Goal: Find specific page/section: Find specific page/section

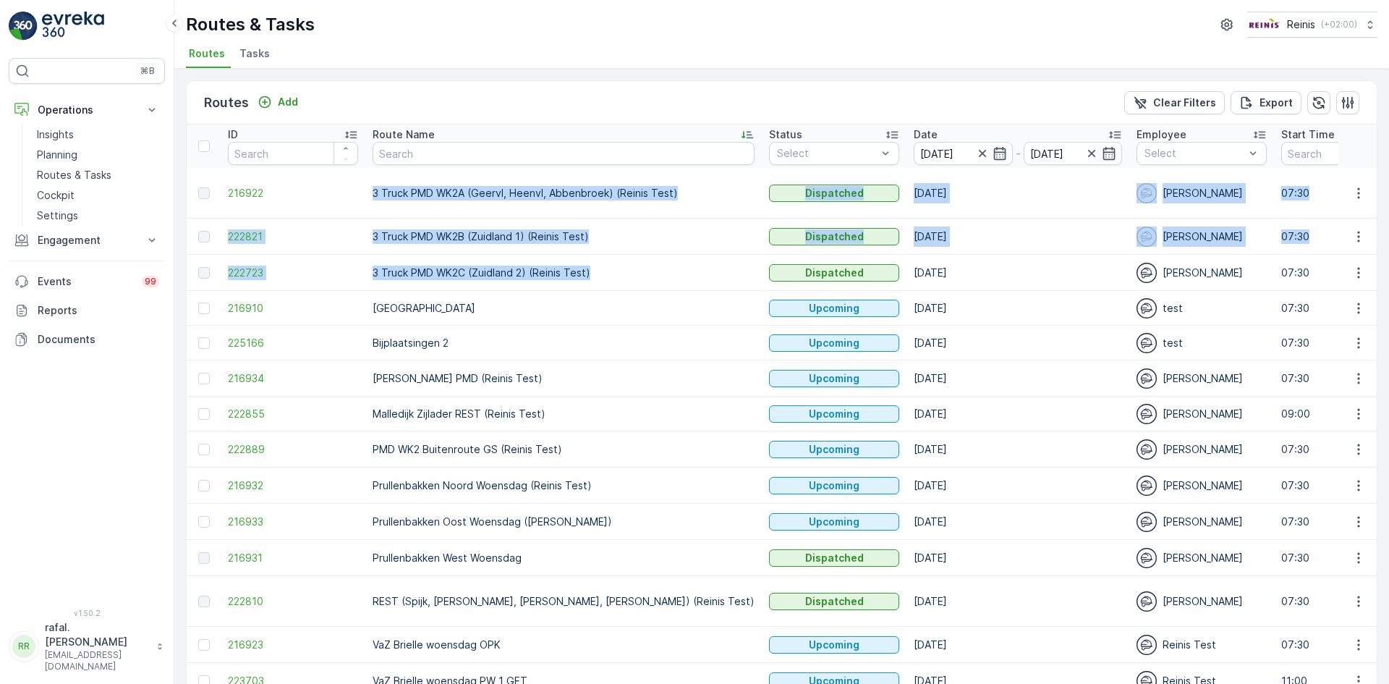
drag, startPoint x: 368, startPoint y: 192, endPoint x: 613, endPoint y: 270, distance: 257.4
click at [975, 151] on icon "button" at bounding box center [982, 153] width 14 height 14
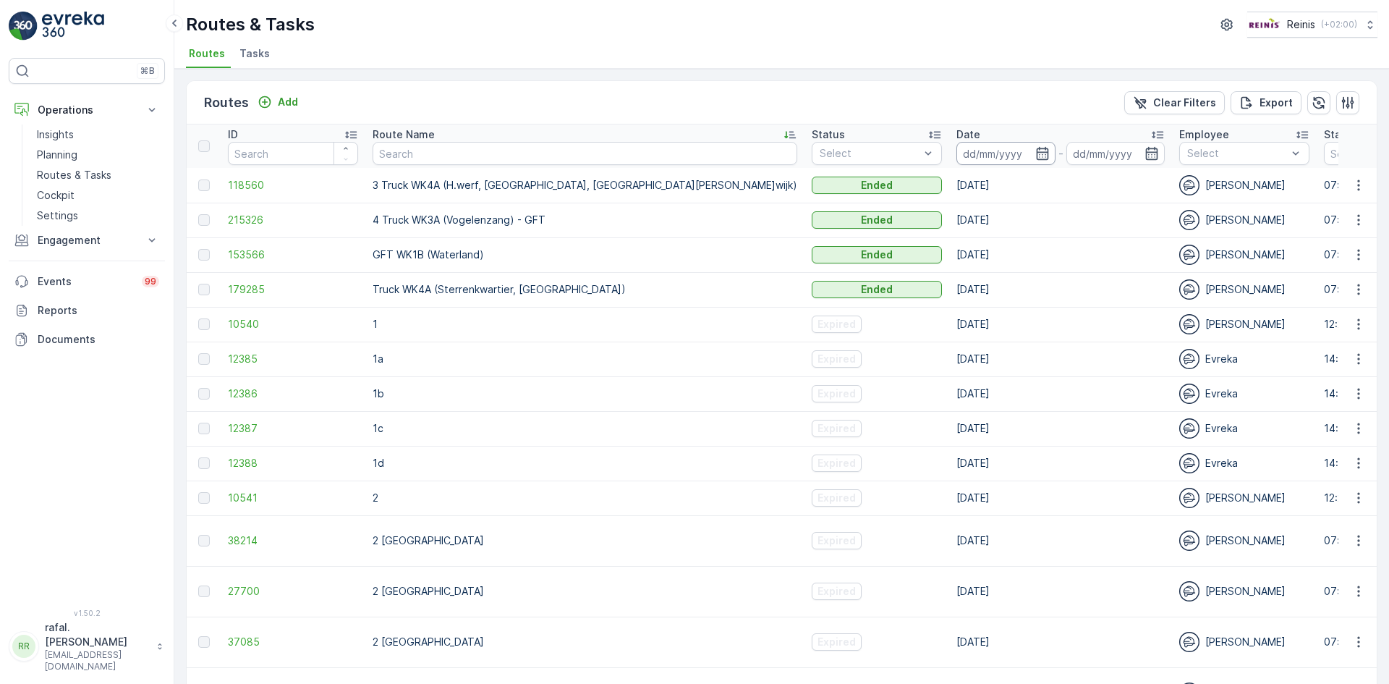
click at [957, 153] on input at bounding box center [1006, 153] width 99 height 23
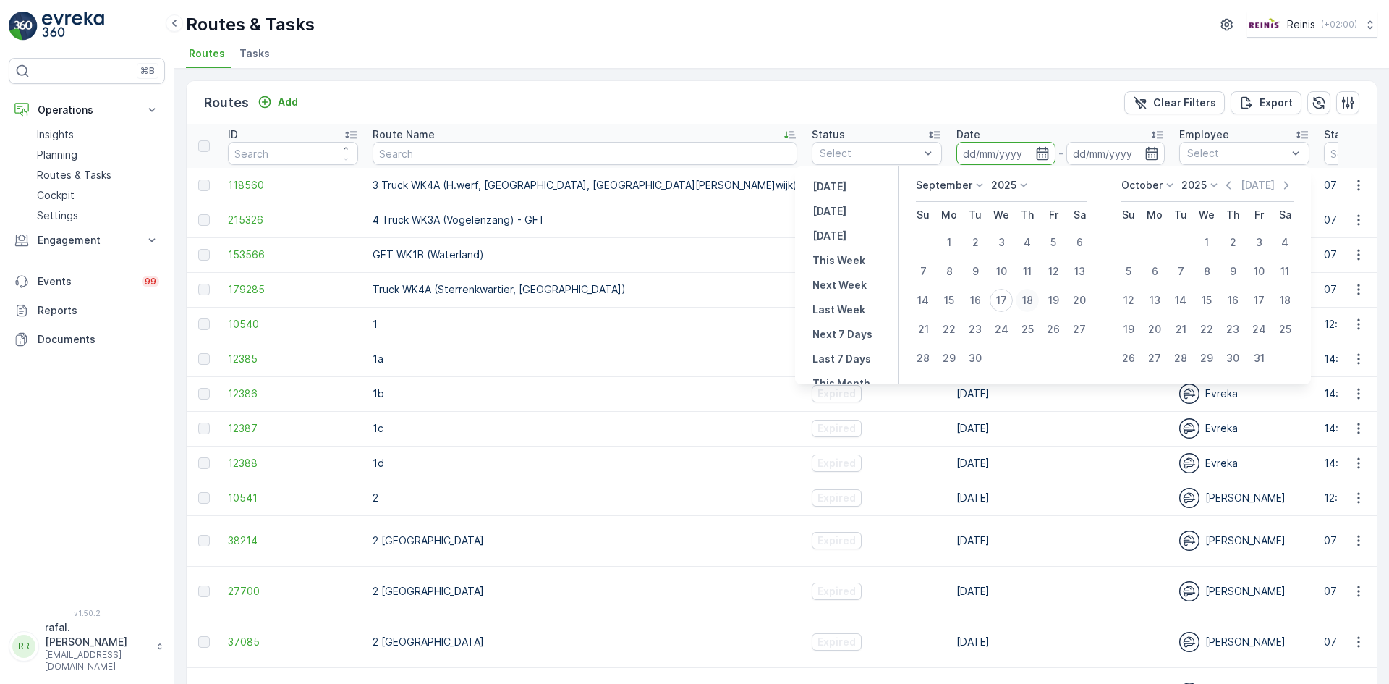
click at [1029, 298] on div "18" at bounding box center [1027, 300] width 23 height 23
type input "[DATE]"
click at [1029, 298] on div "18" at bounding box center [1027, 300] width 23 height 23
type input "[DATE]"
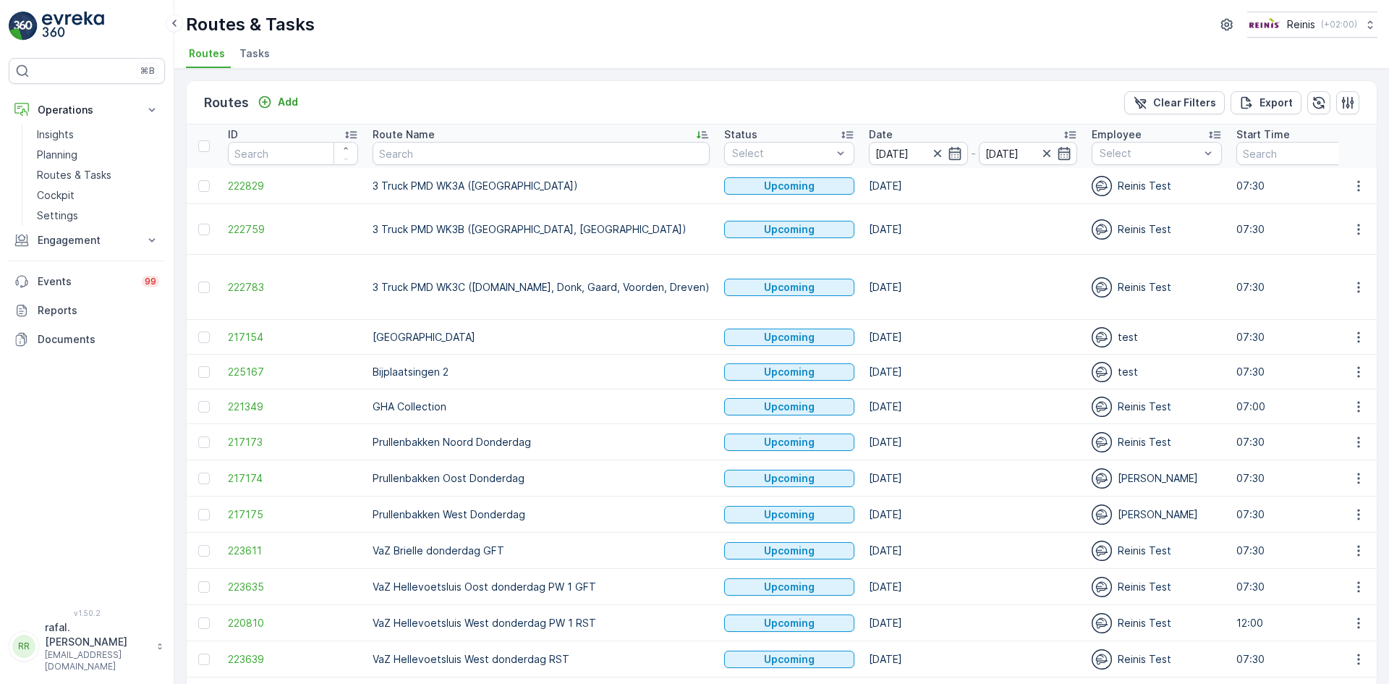
click at [695, 130] on icon at bounding box center [702, 134] width 14 height 14
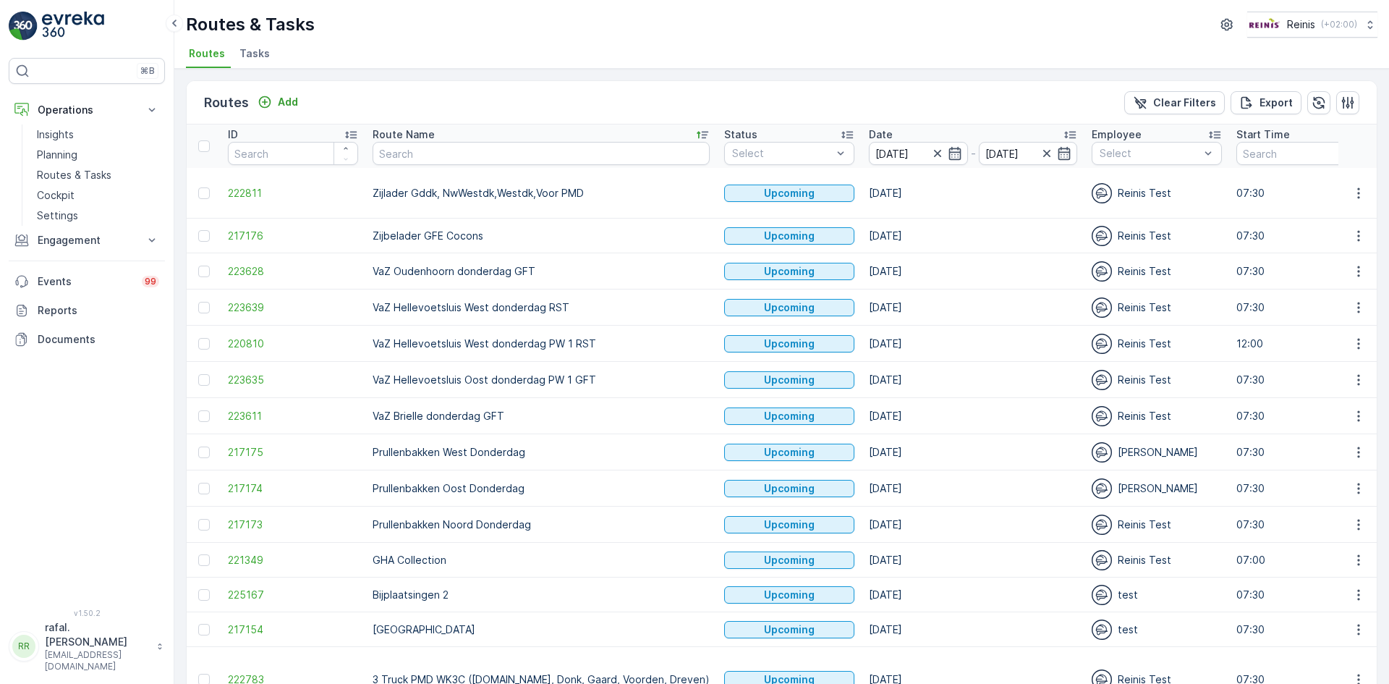
click at [695, 133] on icon at bounding box center [702, 134] width 14 height 14
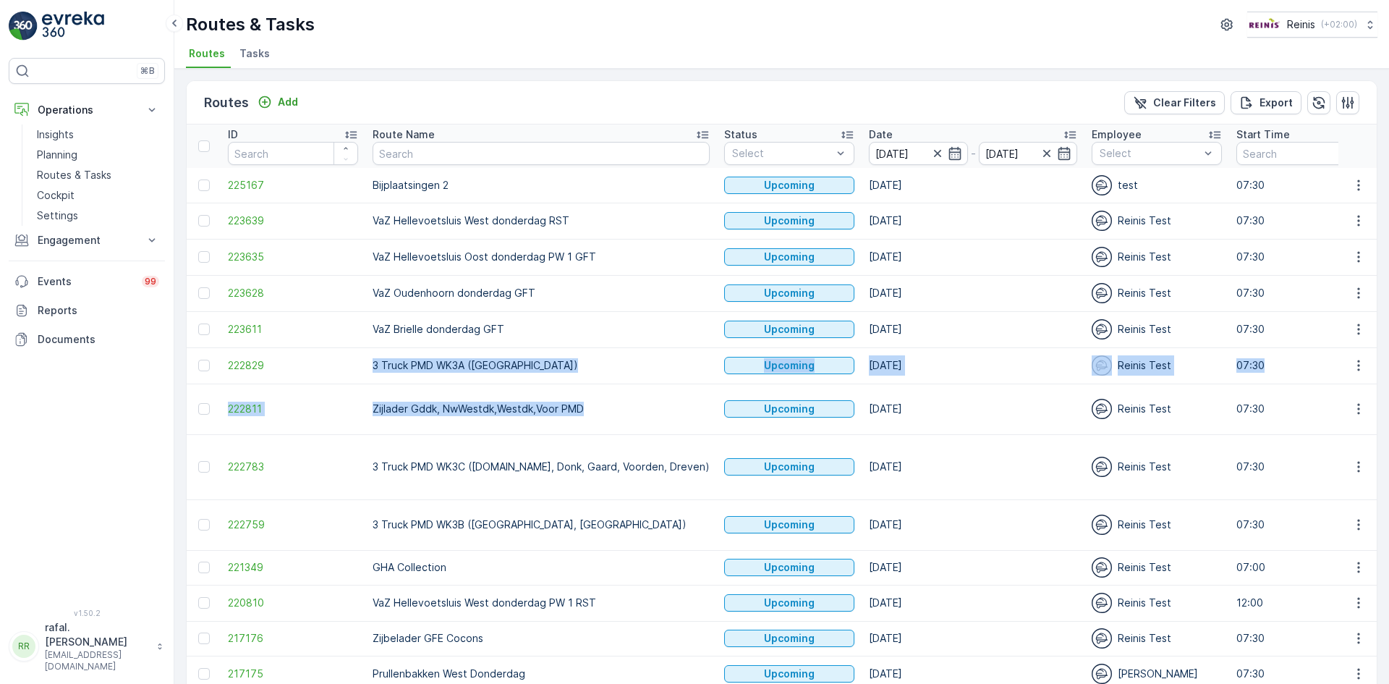
drag, startPoint x: 363, startPoint y: 358, endPoint x: 585, endPoint y: 401, distance: 226.2
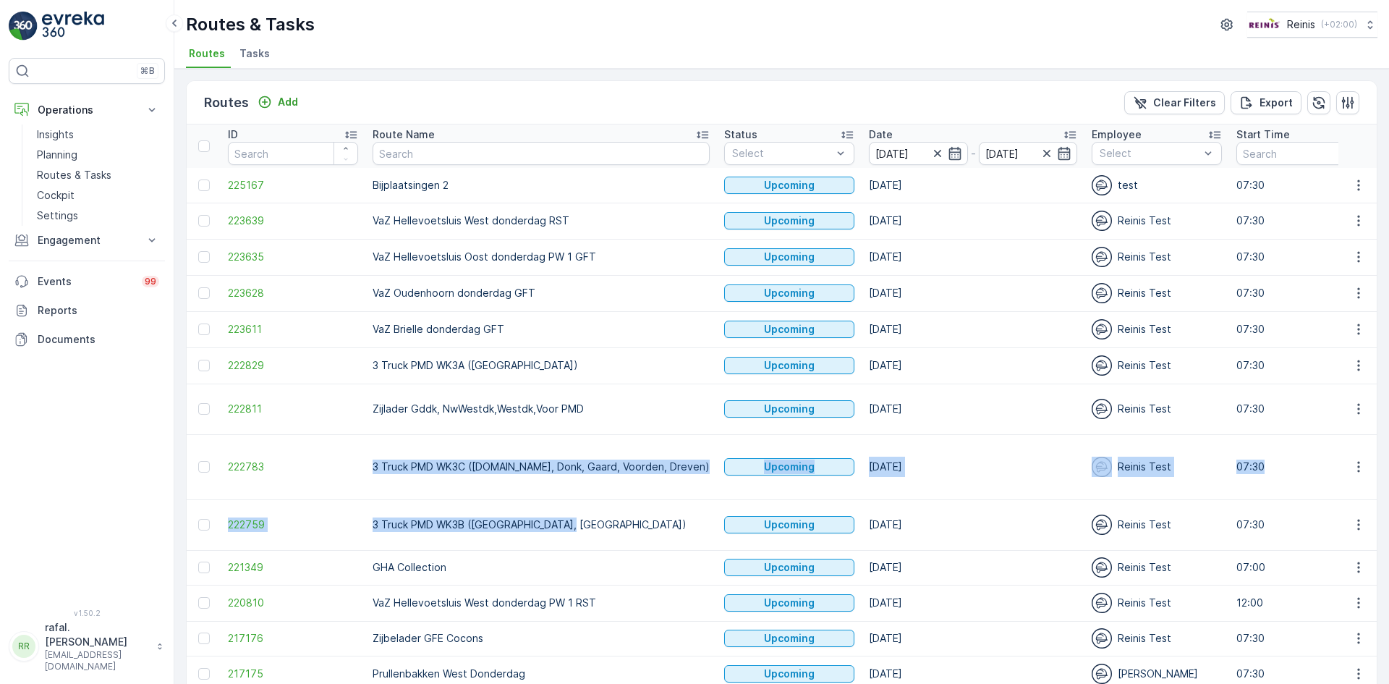
drag, startPoint x: 404, startPoint y: 458, endPoint x: 630, endPoint y: 504, distance: 230.3
click at [640, 511] on td "3 Truck PMD WK3B ([GEOGRAPHIC_DATA], [GEOGRAPHIC_DATA])" at bounding box center [541, 524] width 352 height 51
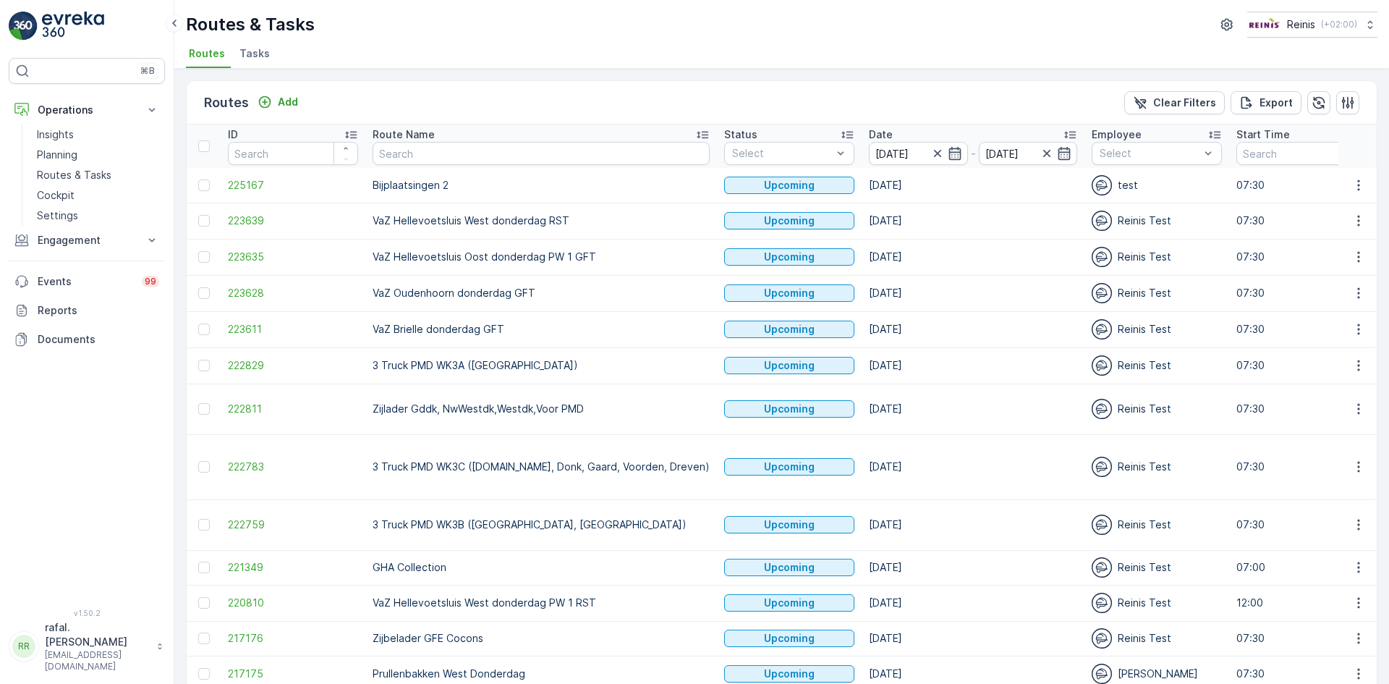
click at [503, 517] on p "3 Truck PMD WK3B ([GEOGRAPHIC_DATA], [GEOGRAPHIC_DATA])" at bounding box center [541, 524] width 337 height 14
click at [507, 474] on td "3 Truck PMD WK3C ([DOMAIN_NAME], Donk, Gaard, Voorden, Dreven)" at bounding box center [541, 466] width 352 height 65
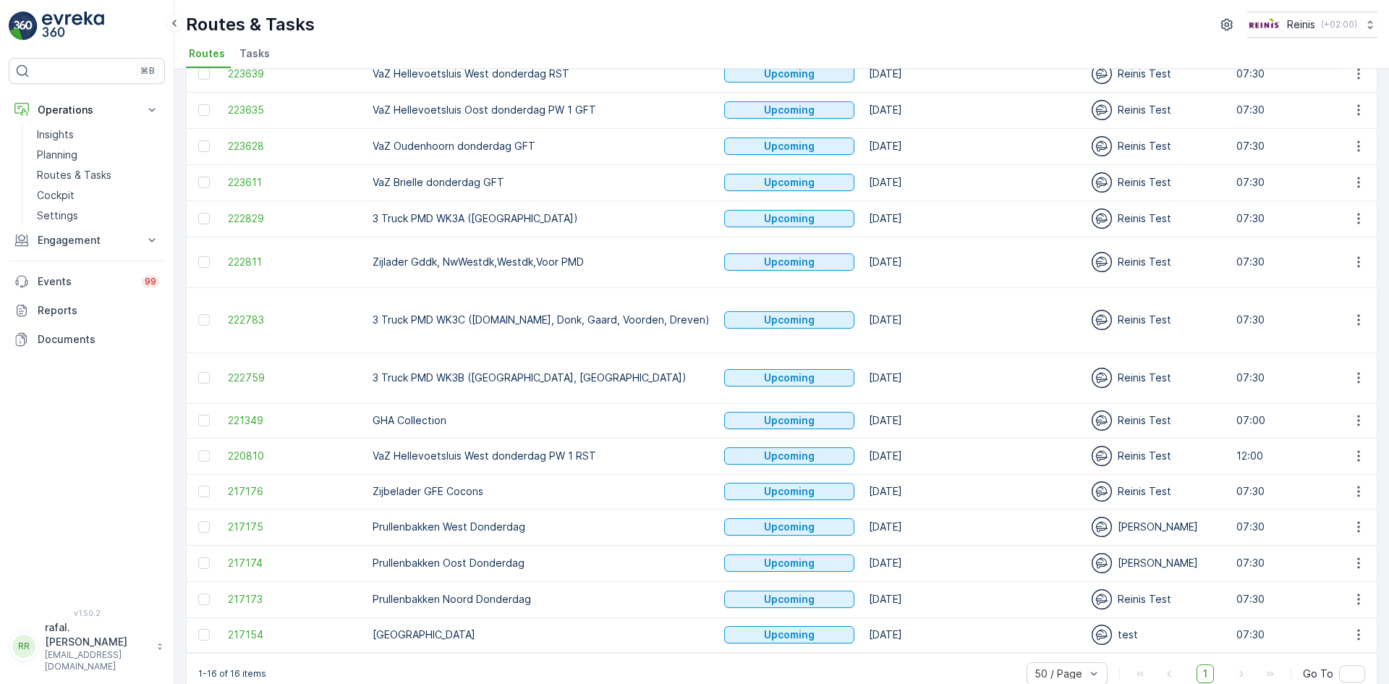
scroll to position [148, 0]
click at [1357, 314] on icon "button" at bounding box center [1358, 319] width 2 height 11
click at [1349, 325] on div "See More Details" at bounding box center [1332, 333] width 111 height 20
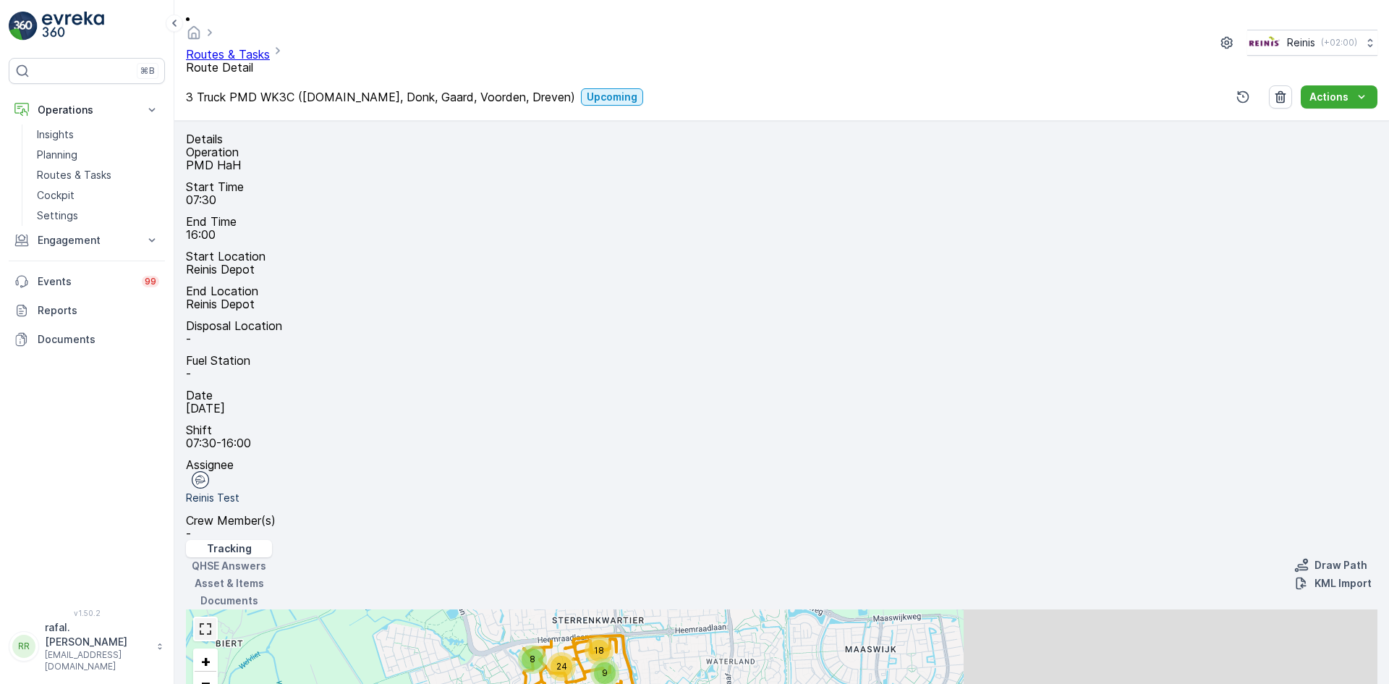
click at [216, 618] on link at bounding box center [206, 629] width 22 height 22
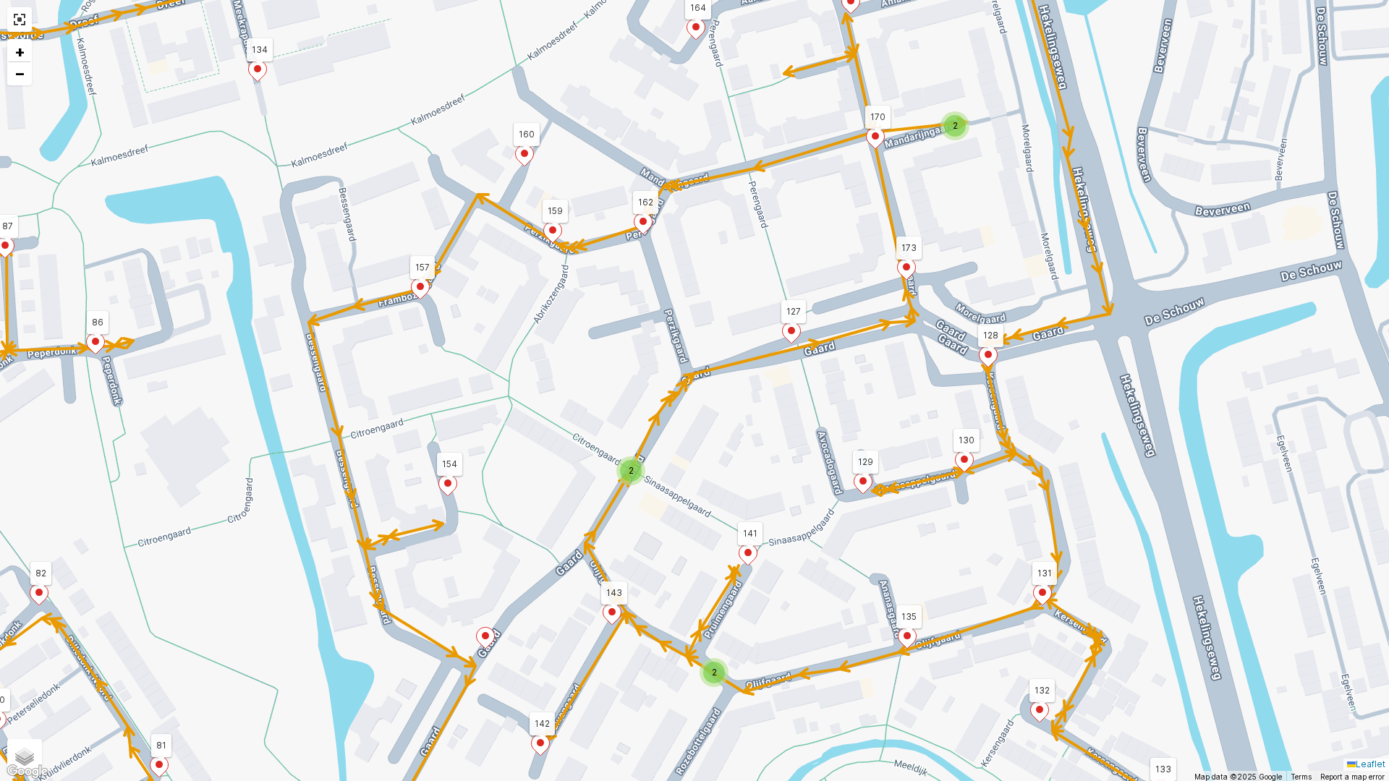
click at [748, 552] on ellipse at bounding box center [748, 552] width 7 height 7
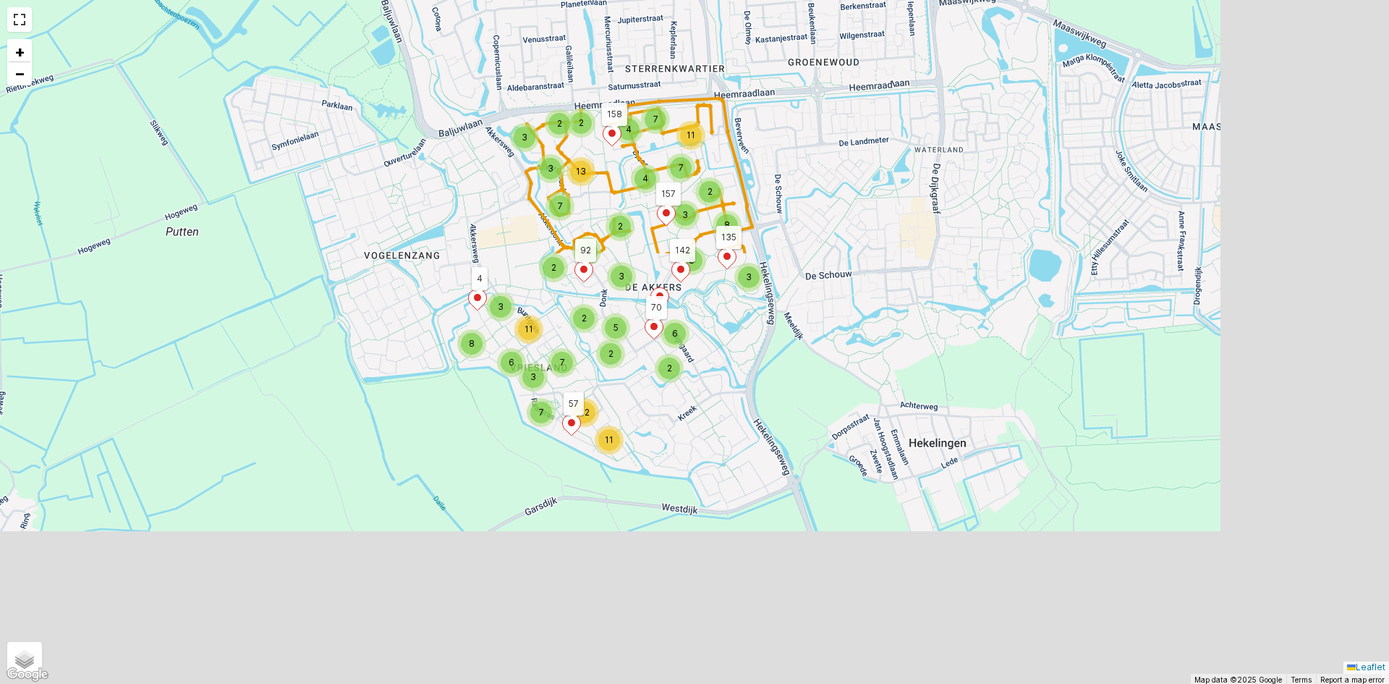
scroll to position [247, 0]
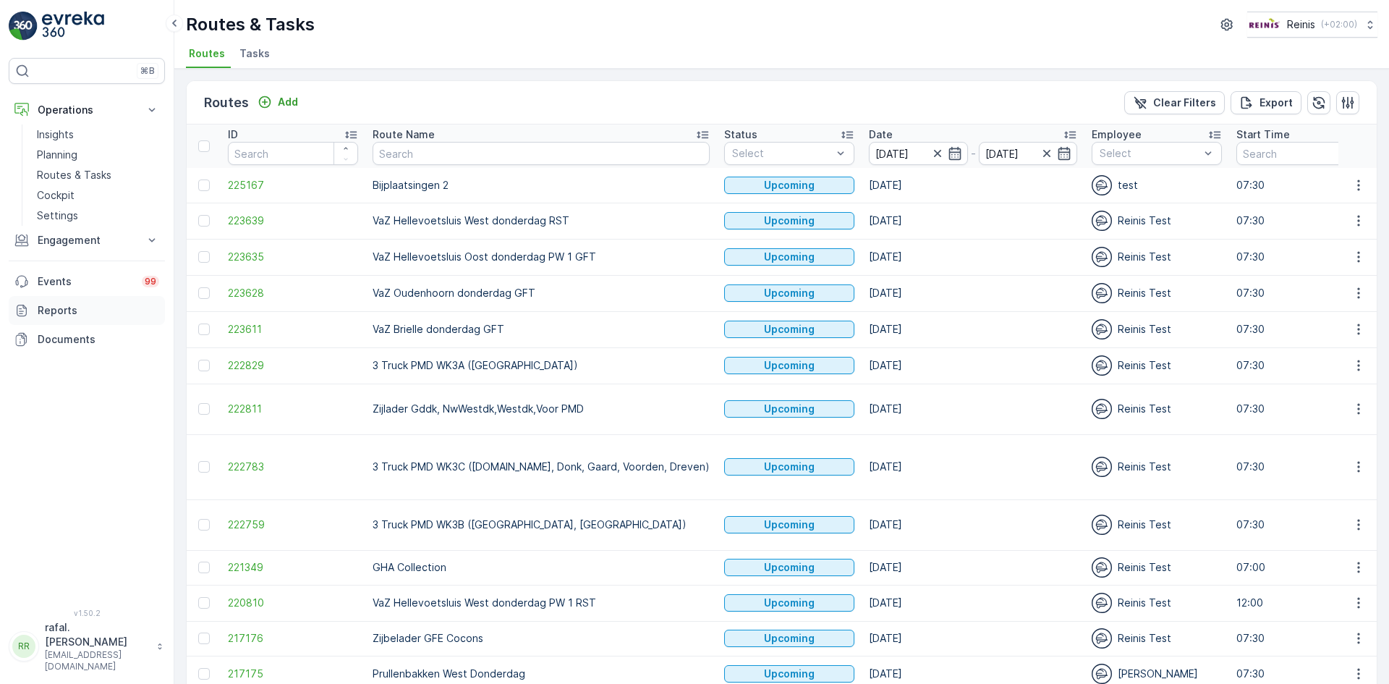
click at [38, 306] on p "Reports" at bounding box center [99, 310] width 122 height 14
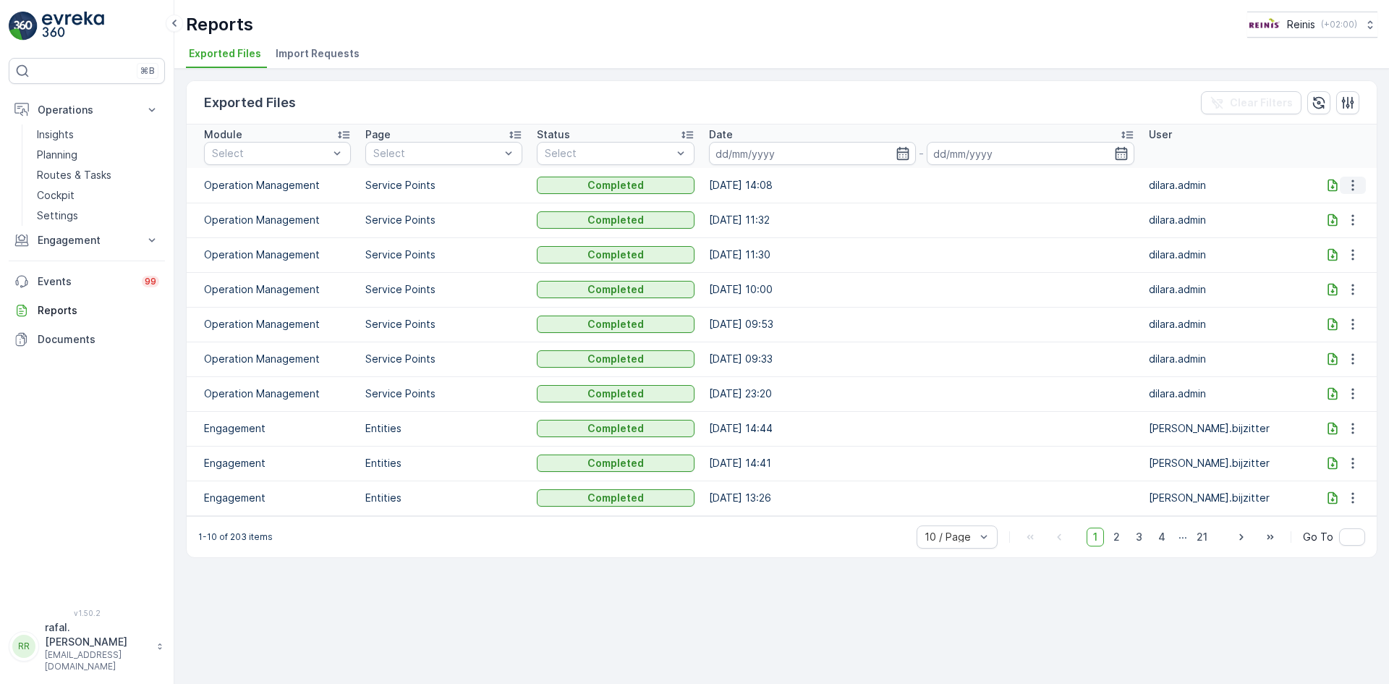
click at [1356, 182] on icon "button" at bounding box center [1353, 185] width 14 height 14
click at [1359, 201] on span "See More Details" at bounding box center [1342, 207] width 84 height 14
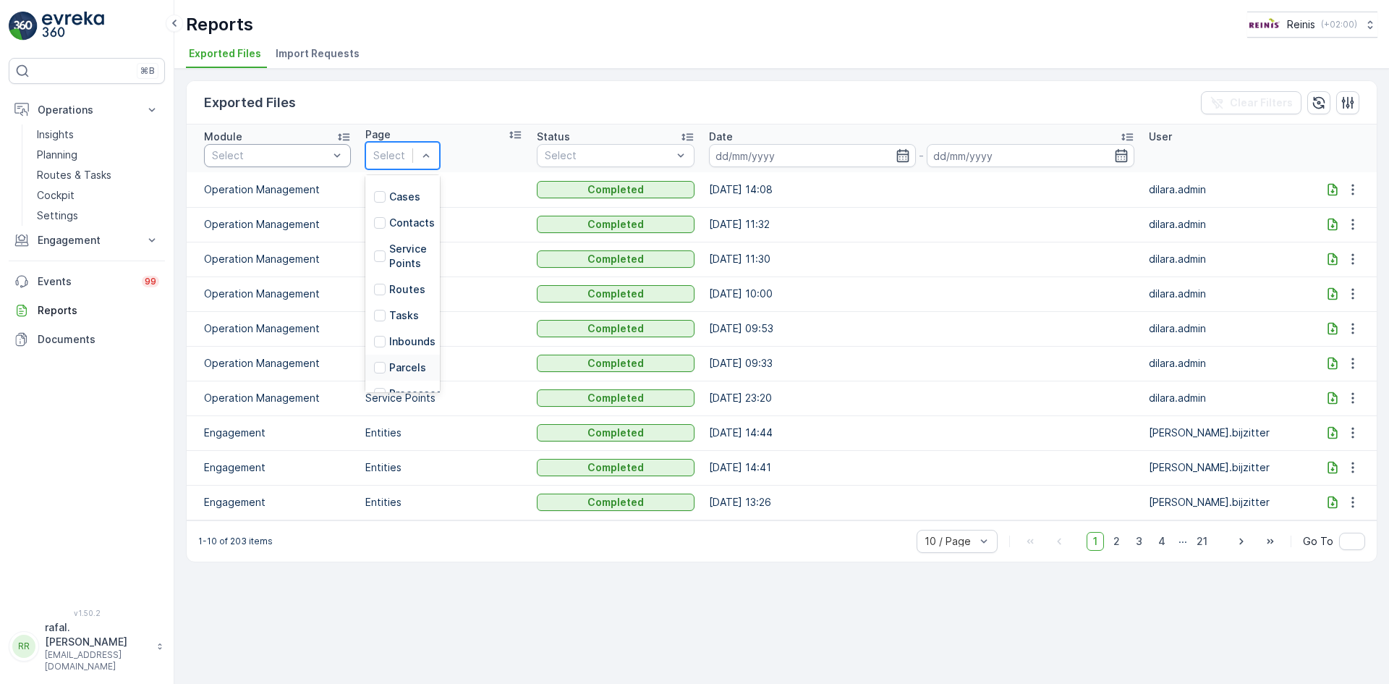
scroll to position [492, 0]
click at [628, 145] on div "Select" at bounding box center [615, 155] width 157 height 23
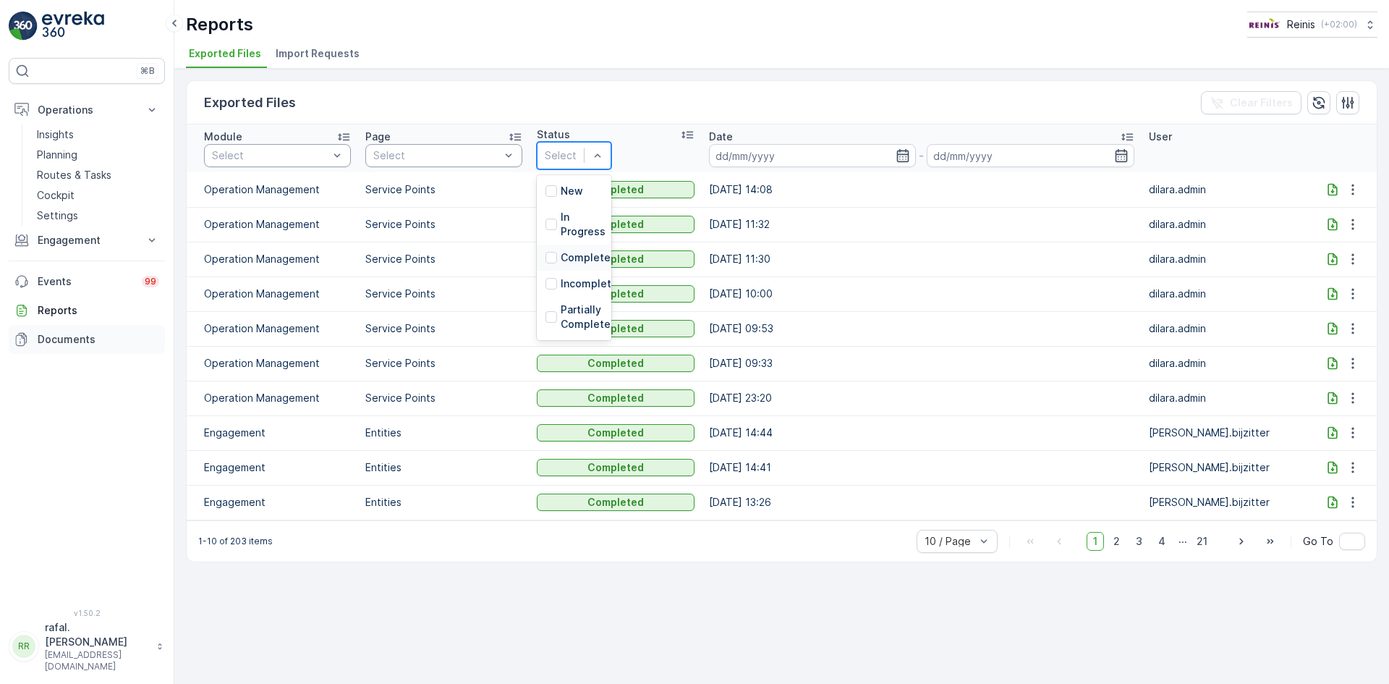
click at [62, 339] on p "Documents" at bounding box center [99, 339] width 122 height 14
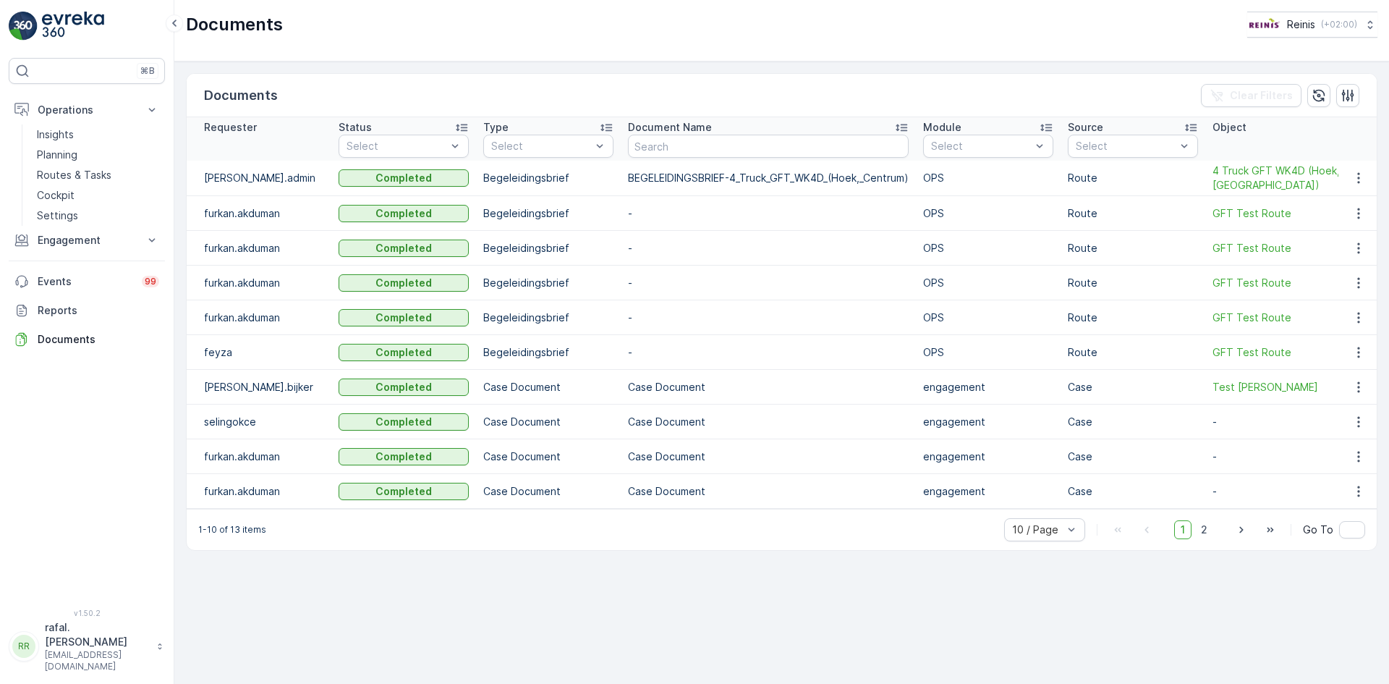
scroll to position [0, 240]
